Goal: Task Accomplishment & Management: Manage account settings

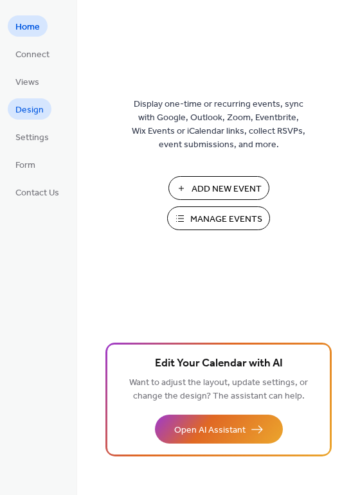
click at [26, 111] on span "Design" at bounding box center [29, 111] width 28 height 14
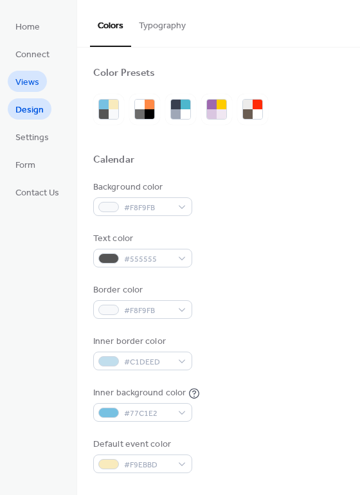
click at [26, 79] on span "Views" at bounding box center [27, 83] width 24 height 14
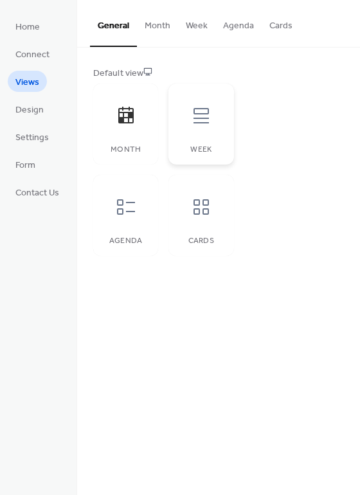
click at [206, 114] on icon at bounding box center [201, 115] width 15 height 15
click at [123, 210] on icon at bounding box center [126, 207] width 21 height 21
click at [125, 120] on icon at bounding box center [126, 115] width 21 height 21
